Goal: Find contact information

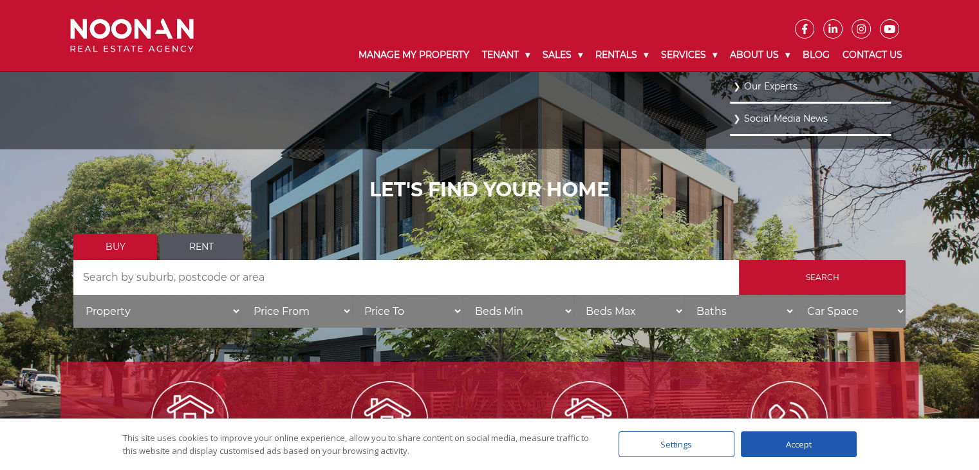
click at [765, 89] on link "Our Experts" at bounding box center [810, 86] width 155 height 17
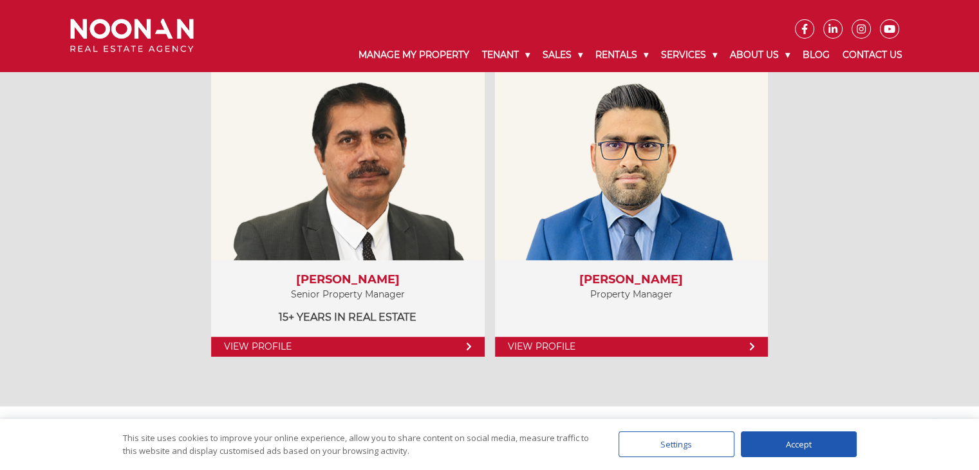
scroll to position [1015, 0]
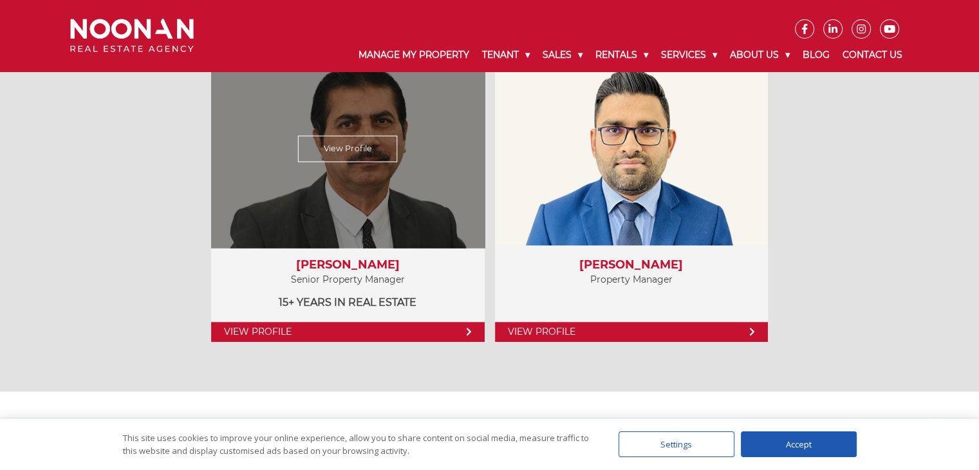
click at [335, 146] on link "View Profile" at bounding box center [348, 148] width 100 height 26
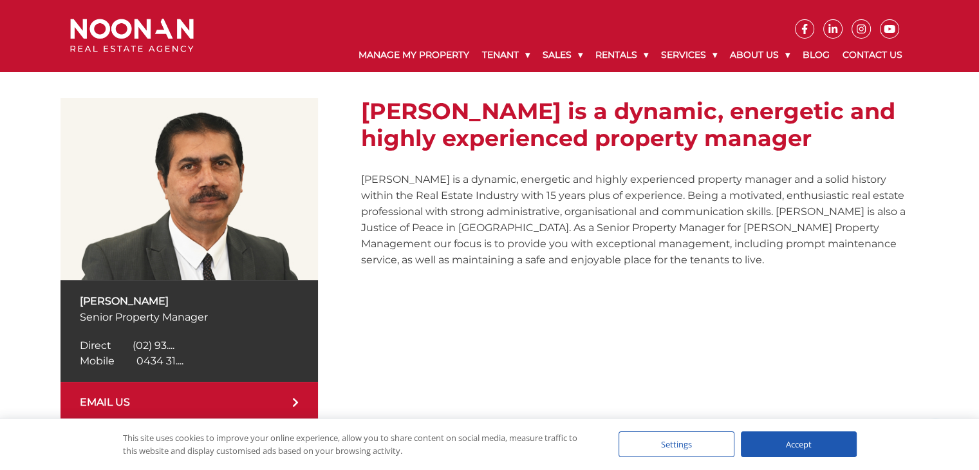
scroll to position [201, 0]
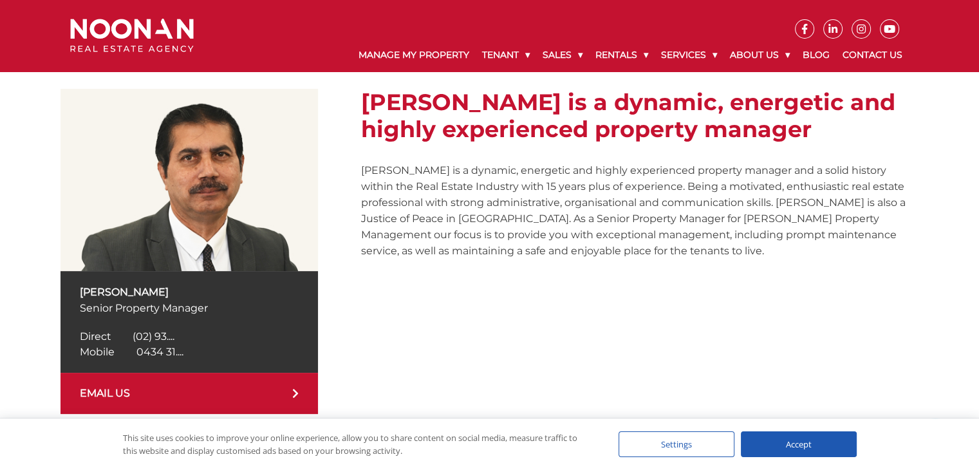
click at [154, 335] on span "(02) 93...." at bounding box center [154, 336] width 42 height 12
click at [155, 351] on span "0434 31...." at bounding box center [159, 352] width 47 height 12
click at [796, 443] on div "Accept" at bounding box center [799, 444] width 116 height 26
